Goal: Browse casually: Explore the website without a specific task or goal

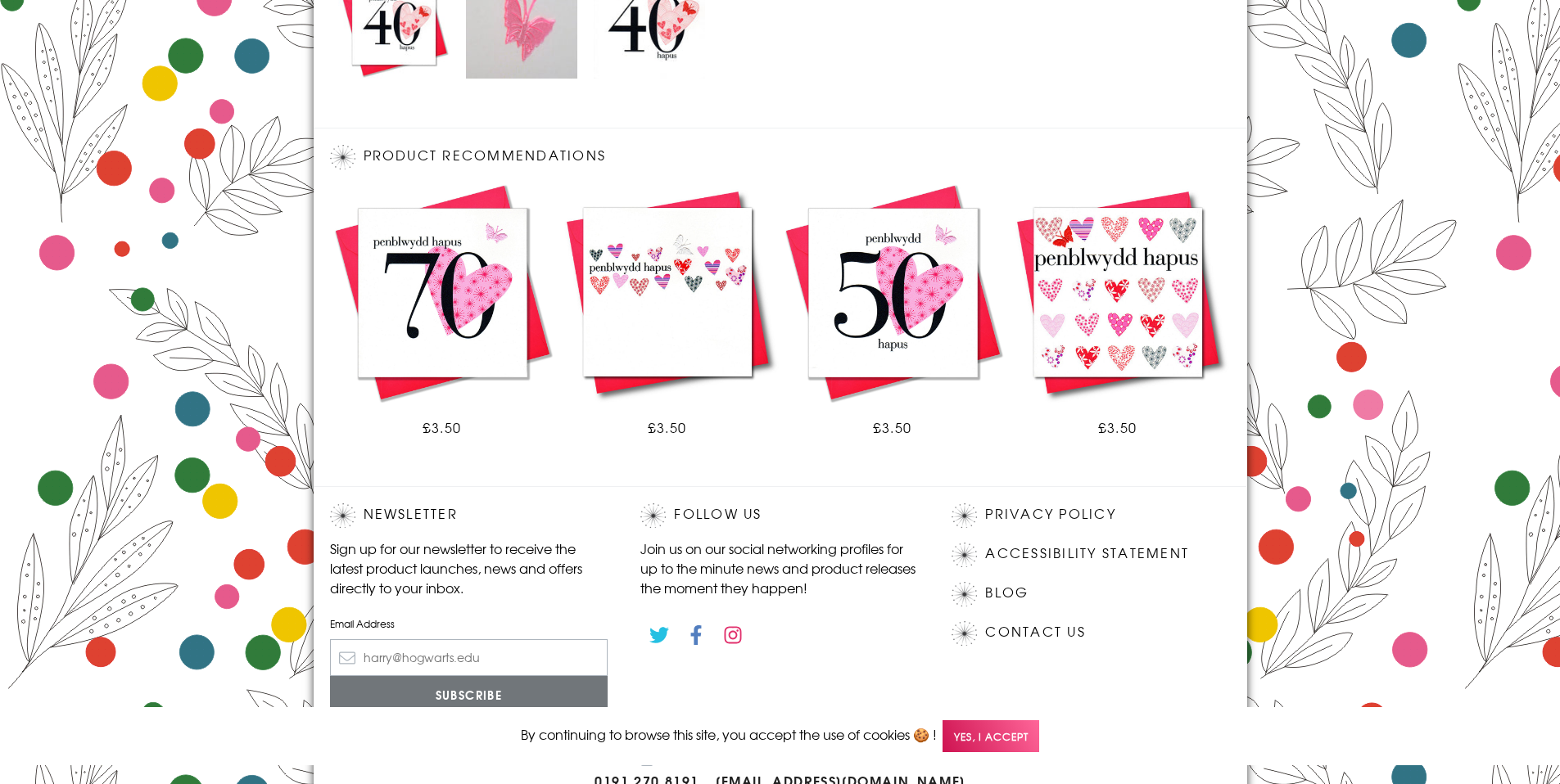
scroll to position [905, 0]
